Goal: Information Seeking & Learning: Learn about a topic

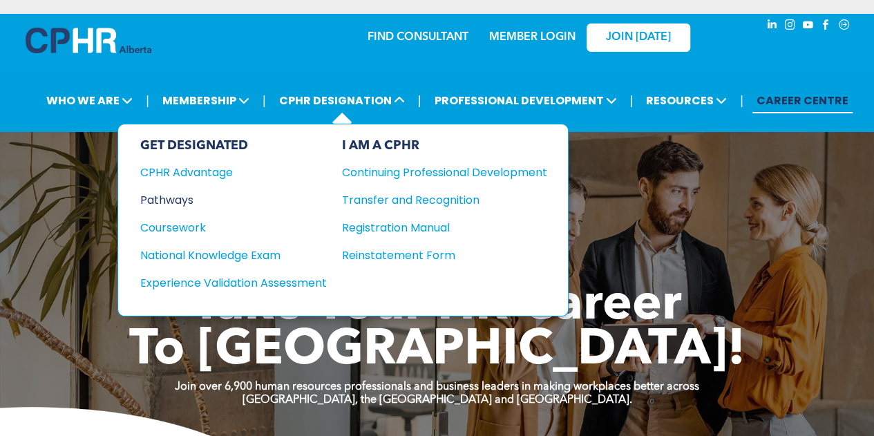
click at [187, 197] on div "Pathways" at bounding box center [224, 199] width 168 height 17
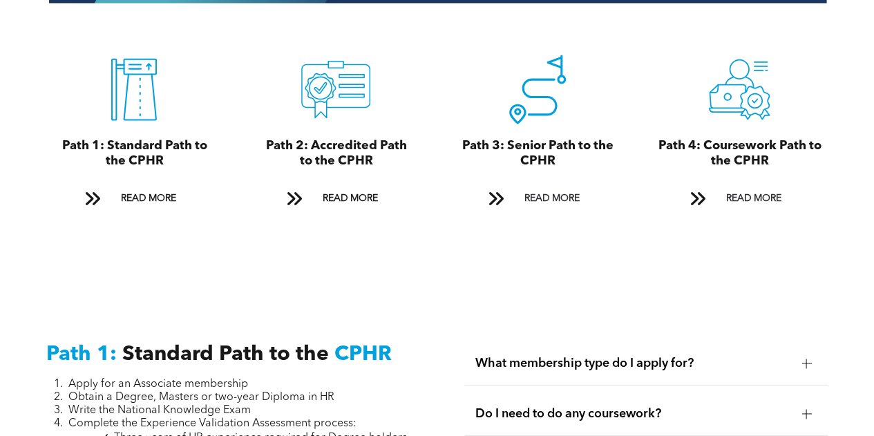
scroll to position [1555, 0]
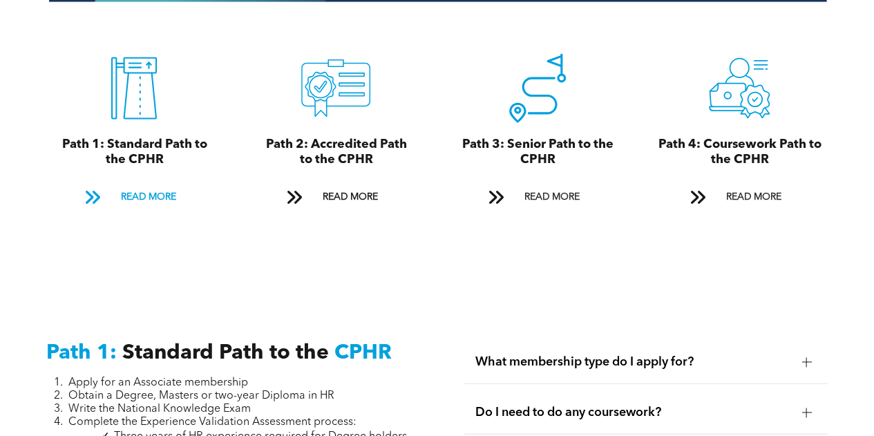
click at [155, 186] on span "READ MORE" at bounding box center [147, 197] width 65 height 26
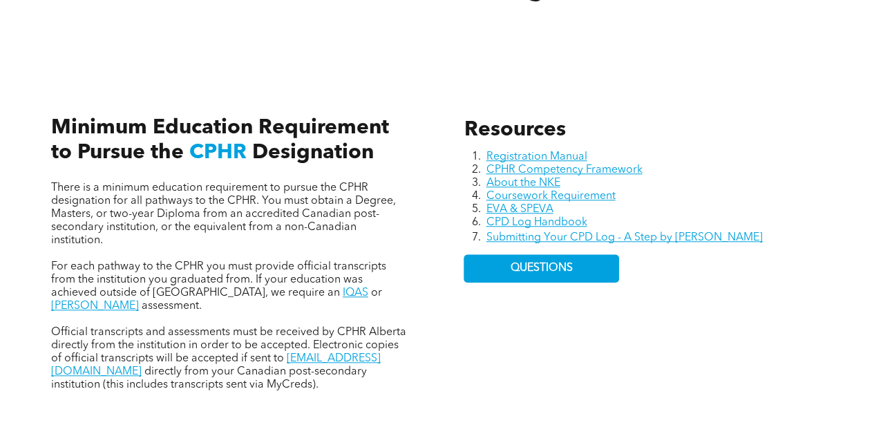
scroll to position [358, 0]
